Goal: Find specific page/section: Find specific page/section

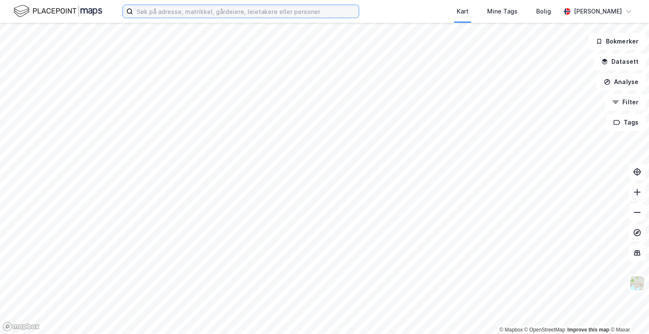
click at [201, 12] on input at bounding box center [245, 11] width 225 height 13
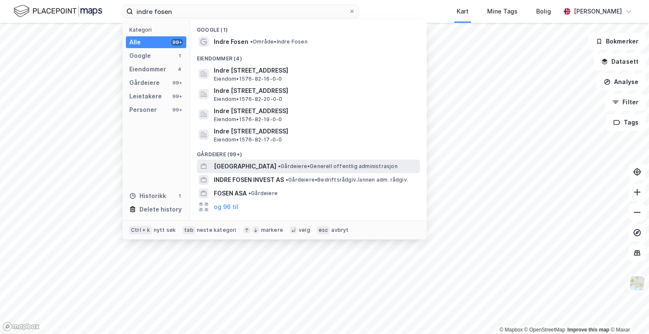
click at [269, 168] on span "[GEOGRAPHIC_DATA]" at bounding box center [245, 166] width 62 height 10
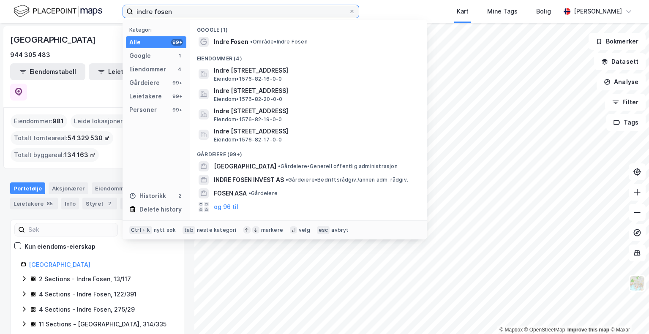
drag, startPoint x: 179, startPoint y: 9, endPoint x: 60, endPoint y: 10, distance: 118.6
click at [64, 10] on div "indre fosen Kategori Alle 99+ Google 1 Eiendommer 4 Gårdeiere 99+ Leietakere 99…" at bounding box center [324, 11] width 649 height 23
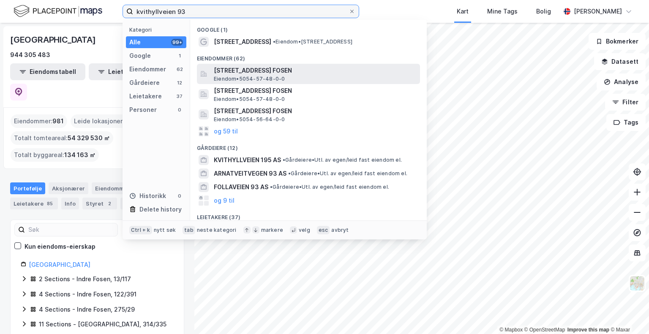
type input "kvithyllveien 93"
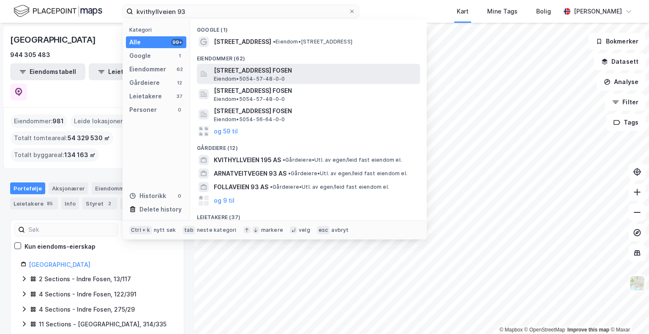
click at [267, 69] on span "[STREET_ADDRESS] FOSEN" at bounding box center [315, 70] width 203 height 10
